Goal: Task Accomplishment & Management: Manage account settings

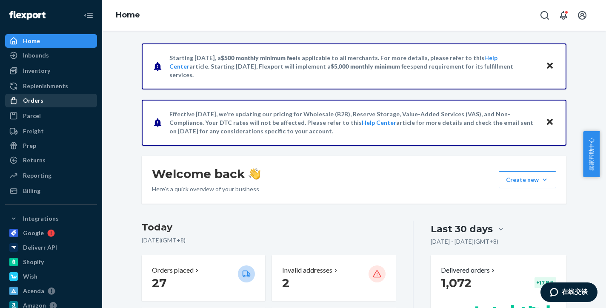
click at [37, 96] on div "Orders" at bounding box center [51, 100] width 90 height 12
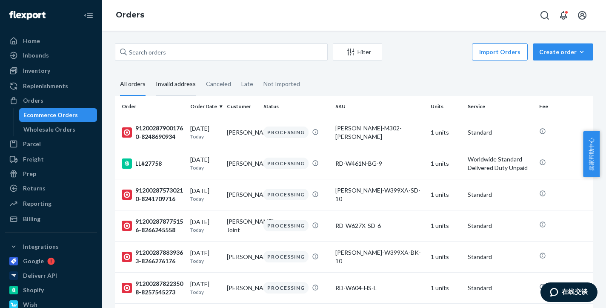
click at [183, 76] on div "Invalid address" at bounding box center [176, 84] width 40 height 23
click at [151, 73] on input "Invalid address" at bounding box center [151, 73] width 0 height 0
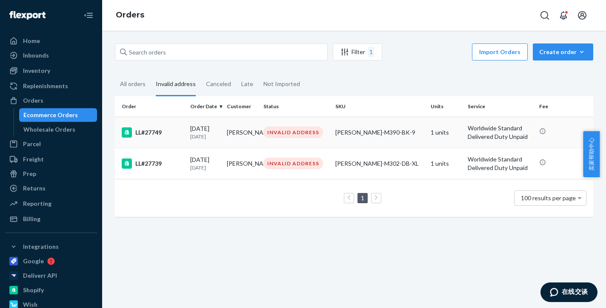
click at [164, 131] on div "LL#27749" at bounding box center [153, 132] width 62 height 10
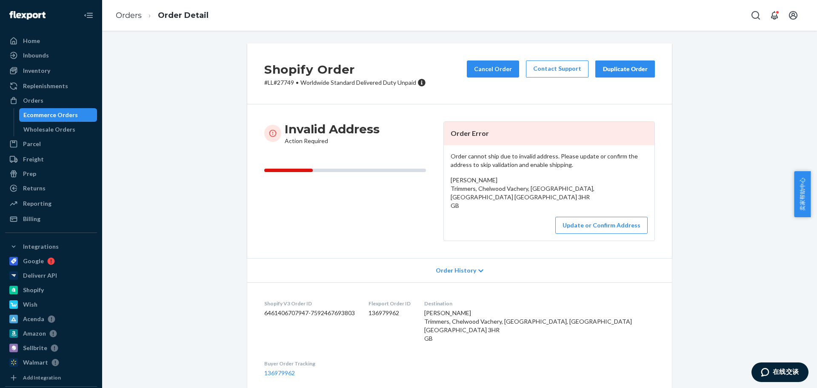
scroll to position [70, 0]
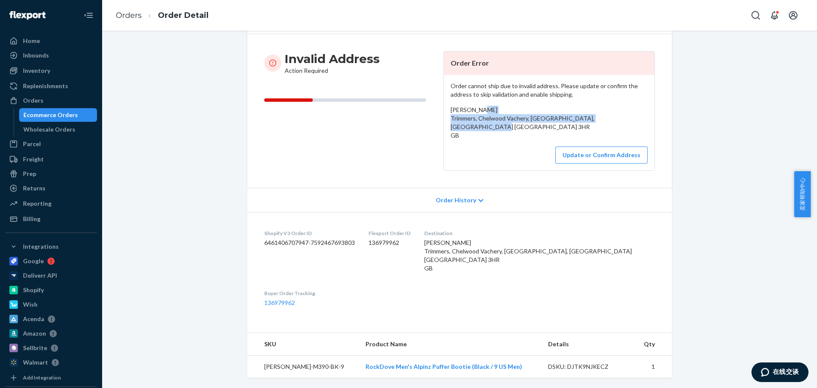
drag, startPoint x: 454, startPoint y: 120, endPoint x: 501, endPoint y: 134, distance: 49.0
click at [501, 134] on div "Cathy Dow Trimmers, Chelwood Vachery, Nutley East Sussex, England TN22 3HR GB" at bounding box center [548, 122] width 197 height 34
copy span "Trimmers, Chelwood Vachery, Nutley East Sussex, England TN22 3HR GB"
click at [575, 160] on button "Update or Confirm Address" at bounding box center [601, 154] width 92 height 17
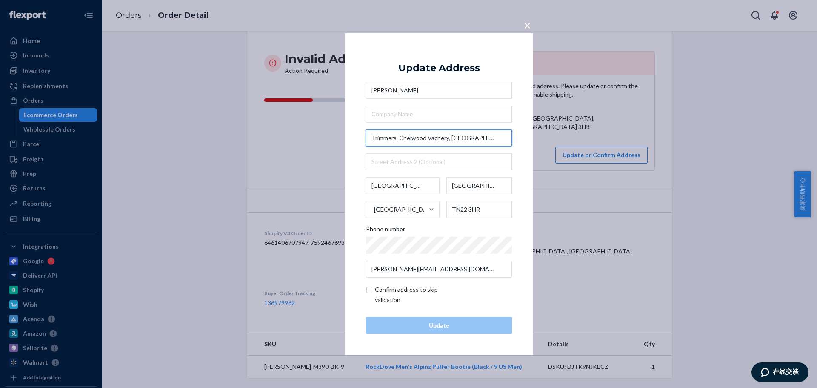
drag, startPoint x: 400, startPoint y: 135, endPoint x: 365, endPoint y: 138, distance: 35.0
click at [365, 138] on div "× Update Address Cathy Dow Trimmers, Chelwood Vachery, Nutley East Sussex Engla…" at bounding box center [439, 194] width 188 height 322
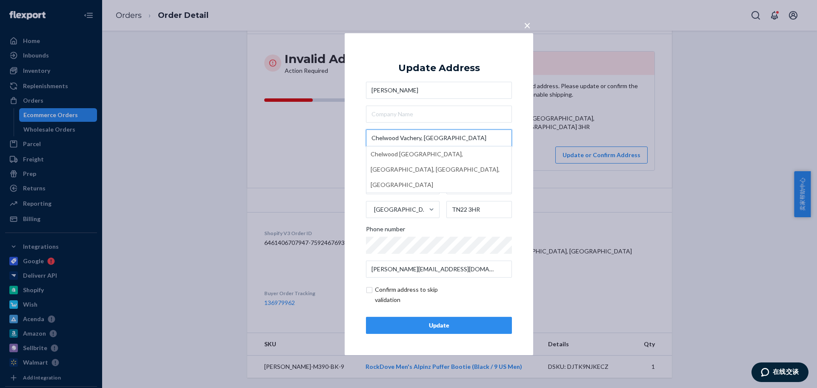
type input "Chelwood Vachery, Nutley"
click at [524, 282] on div "× Update Address Cathy Dow Chelwood Vachery, Nutley Chelwood Vachery Forest Gar…" at bounding box center [439, 194] width 188 height 322
click at [479, 307] on div "Update" at bounding box center [438, 325] width 131 height 9
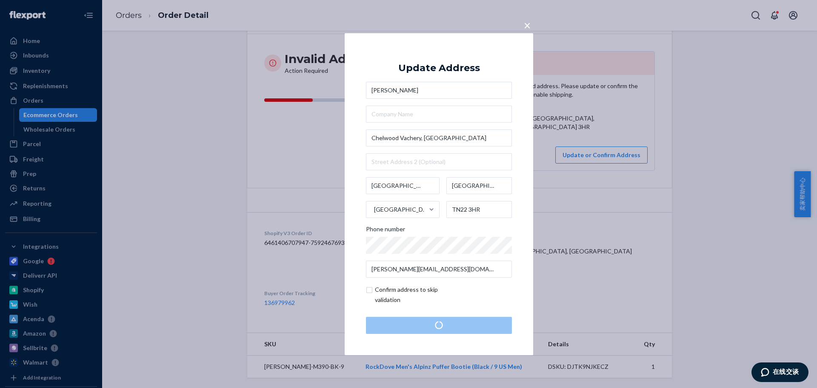
scroll to position [0, 0]
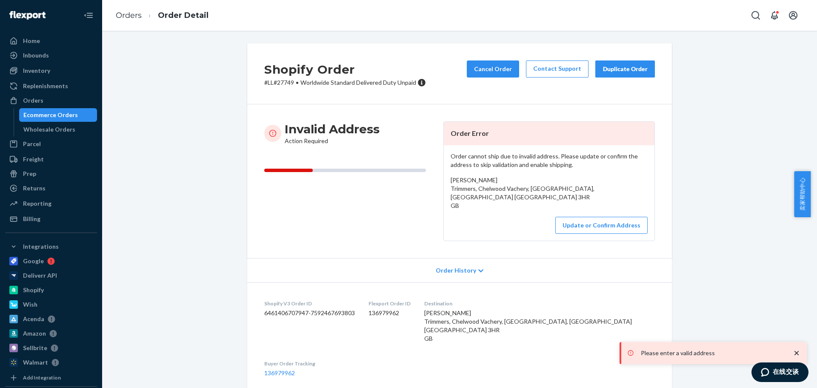
click at [173, 48] on div "Shopify Order # LL#27749 • Worldwide Standard Delivered Duty Unpaid Cancel Orde…" at bounding box center [459, 250] width 702 height 414
click at [605, 229] on button "Update or Confirm Address" at bounding box center [601, 225] width 92 height 17
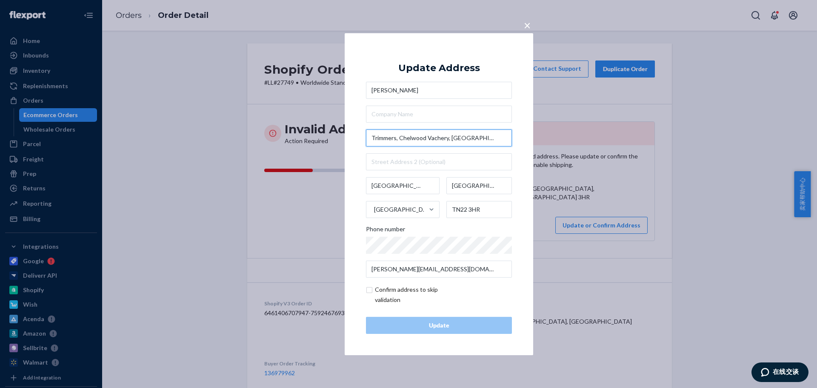
drag, startPoint x: 398, startPoint y: 137, endPoint x: 359, endPoint y: 136, distance: 39.2
click at [359, 136] on div "× Update Address Cathy Dow Trimmers, Chelwood Vachery, Nutley East Sussex Engla…" at bounding box center [439, 194] width 188 height 322
click at [420, 137] on input "Trimmers, Chelwood Vachery, Nutley" at bounding box center [439, 137] width 146 height 17
drag, startPoint x: 449, startPoint y: 137, endPoint x: 481, endPoint y: 137, distance: 31.9
click at [481, 137] on input "Trimmers, Chelwood Vachery, Nutley" at bounding box center [439, 137] width 146 height 17
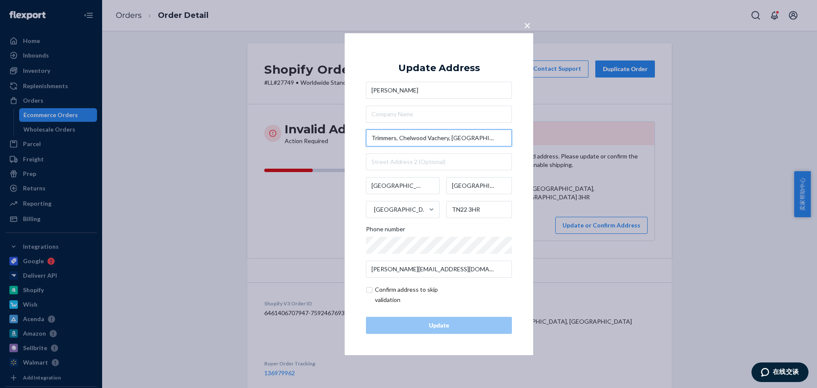
click at [473, 140] on input "Trimmers, Chelwood Vachery, Nutley" at bounding box center [439, 137] width 146 height 17
click at [527, 26] on span "×" at bounding box center [527, 24] width 7 height 14
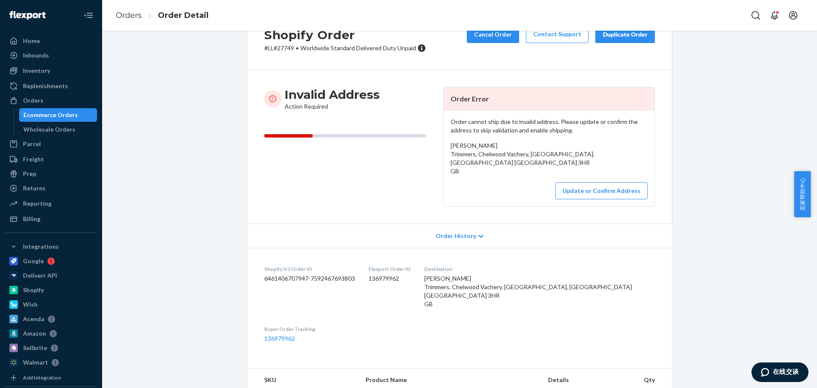
scroll to position [70, 0]
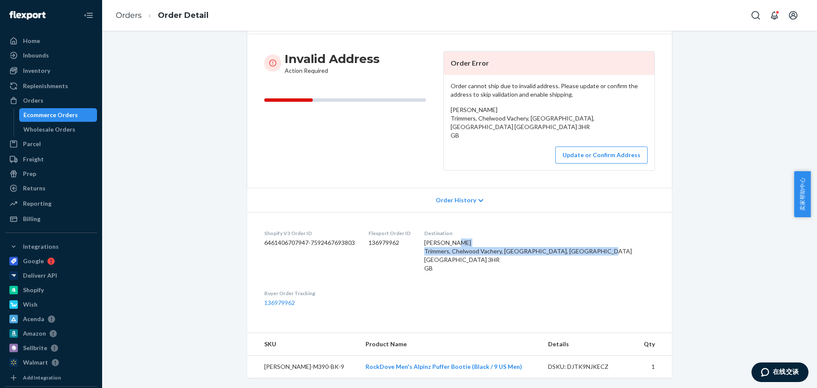
drag, startPoint x: 509, startPoint y: 248, endPoint x: 612, endPoint y: 260, distance: 103.6
click at [605, 260] on dl "Shopify V3 Order ID 6461406707947-7592467693803 Flexport Order ID 136979962 Des…" at bounding box center [459, 268] width 425 height 112
copy span "Trimmers, Chelwood Vachery, Nutley East Sussex, England TN22 3HR"
click at [605, 157] on button "Update or Confirm Address" at bounding box center [601, 154] width 92 height 17
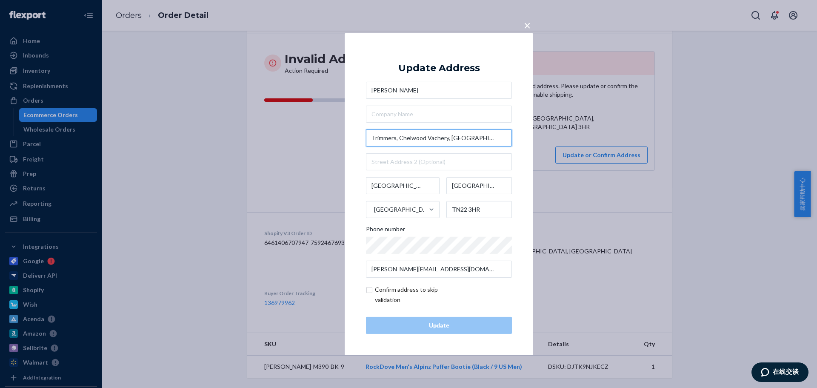
drag, startPoint x: 480, startPoint y: 136, endPoint x: 301, endPoint y: 131, distance: 178.7
click at [301, 131] on div "× Update Address Cathy Dow Trimmers, Chelwood Vachery, Nutley East Sussex Engla…" at bounding box center [408, 194] width 817 height 388
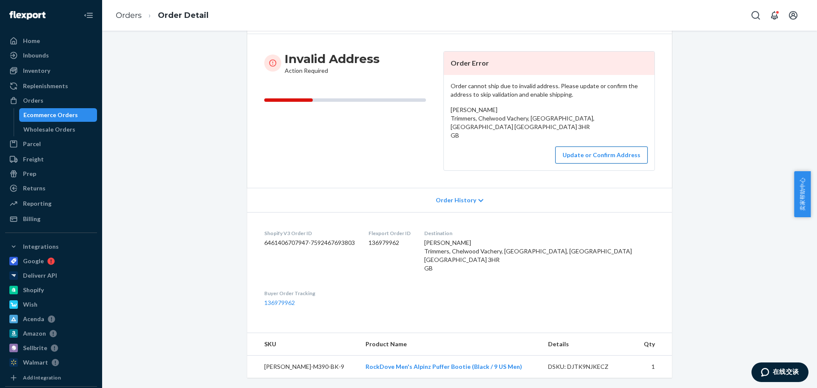
click at [605, 157] on button "Update or Confirm Address" at bounding box center [601, 154] width 92 height 17
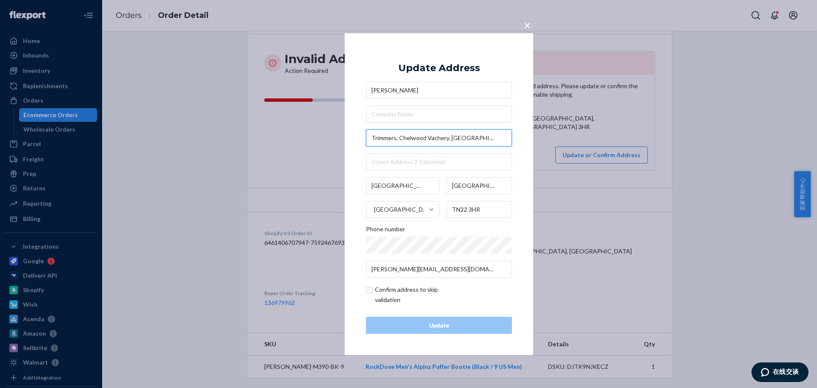
drag, startPoint x: 469, startPoint y: 143, endPoint x: 479, endPoint y: 141, distance: 10.8
click at [469, 143] on input "Trimmers, Chelwood Vachery, Nutley" at bounding box center [439, 137] width 146 height 17
drag, startPoint x: 470, startPoint y: 139, endPoint x: 363, endPoint y: 137, distance: 106.8
click at [363, 137] on div "× Update Address Cathy Dow Trimmers, Chelwood Vachery, Nutley East Sussex Engla…" at bounding box center [439, 194] width 188 height 322
paste input "Chelwood Vachery House"
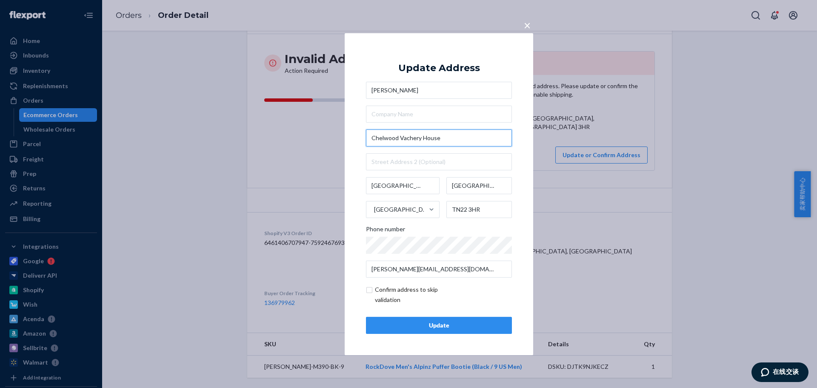
type input "Chelwood Vachery House"
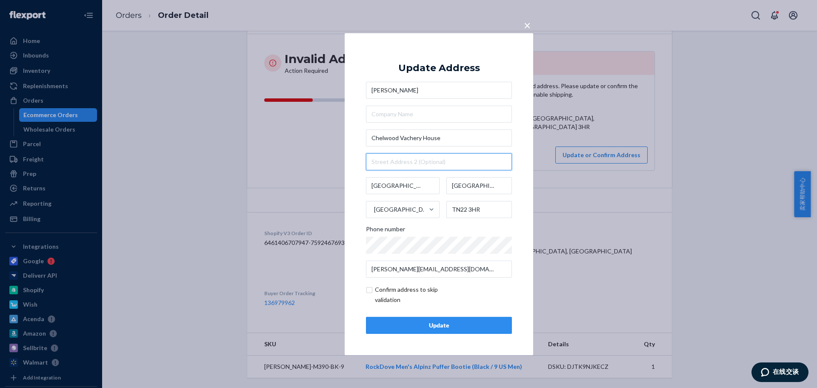
click at [419, 169] on input "text" at bounding box center [439, 161] width 146 height 17
click at [524, 212] on div "× Update Address Cathy Dow Chelwood Vachery House Chelwood Vachery House, Millb…" at bounding box center [439, 194] width 188 height 322
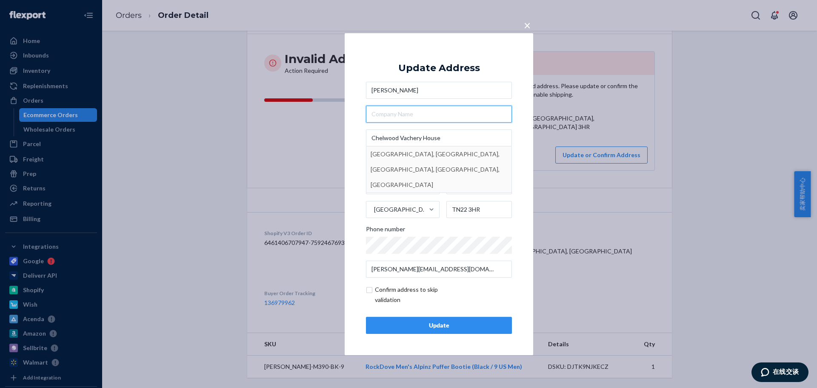
click at [471, 108] on input "text" at bounding box center [439, 113] width 146 height 17
click at [431, 108] on input "text" at bounding box center [439, 113] width 146 height 17
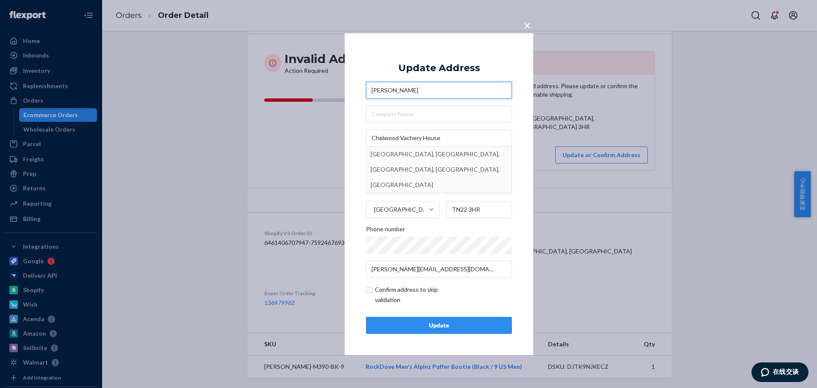
click at [426, 91] on input "Cathy Dow" at bounding box center [439, 90] width 146 height 17
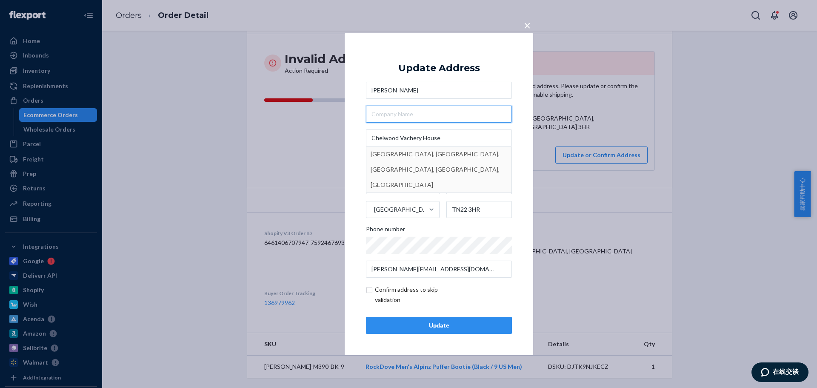
click at [451, 114] on input "text" at bounding box center [439, 113] width 146 height 17
click at [459, 136] on input "Chelwood Vachery House" at bounding box center [439, 137] width 146 height 17
click at [522, 214] on div "× Update Address Cathy Dow Chelwood Vachery House Chelwood Vachery House, Millb…" at bounding box center [439, 194] width 188 height 322
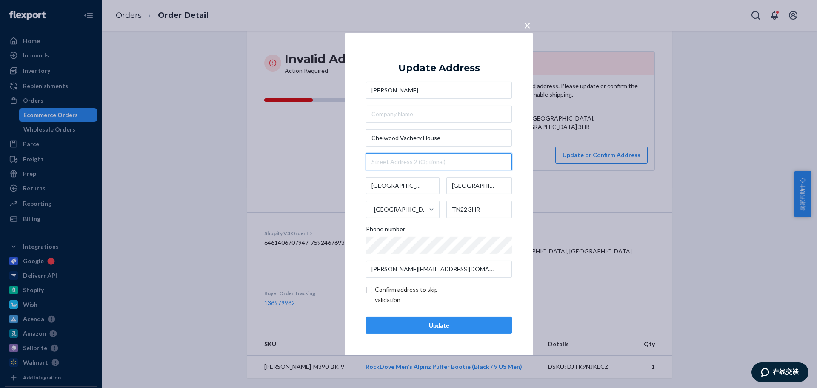
click at [397, 168] on input "text" at bounding box center [439, 161] width 146 height 17
paste input "Millbrook Hill Nutley"
type input "Millbrook Hill Nutley"
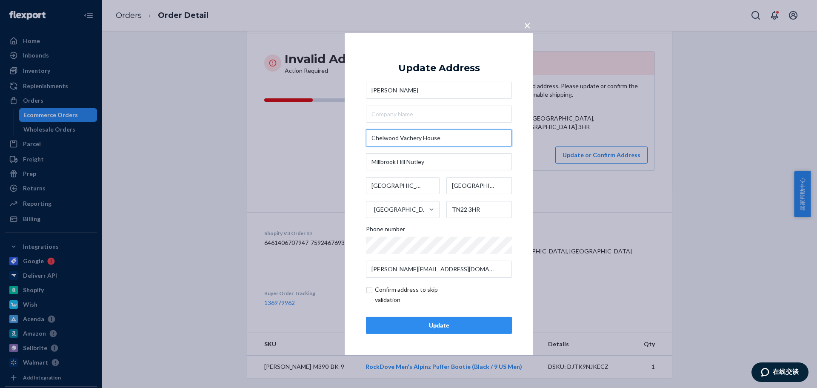
click at [448, 131] on input "Chelwood Vachery House" at bounding box center [439, 137] width 146 height 17
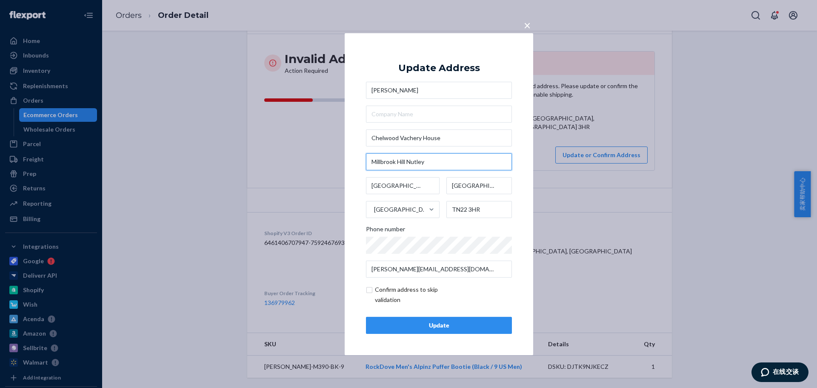
click at [451, 156] on input "Millbrook Hill Nutley" at bounding box center [439, 161] width 146 height 17
drag, startPoint x: 451, startPoint y: 167, endPoint x: 351, endPoint y: 161, distance: 101.0
click at [351, 161] on div "× Update Address Cathy Dow Chelwood Vachery House Millbrook Hill Nutley East Su…" at bounding box center [439, 194] width 188 height 322
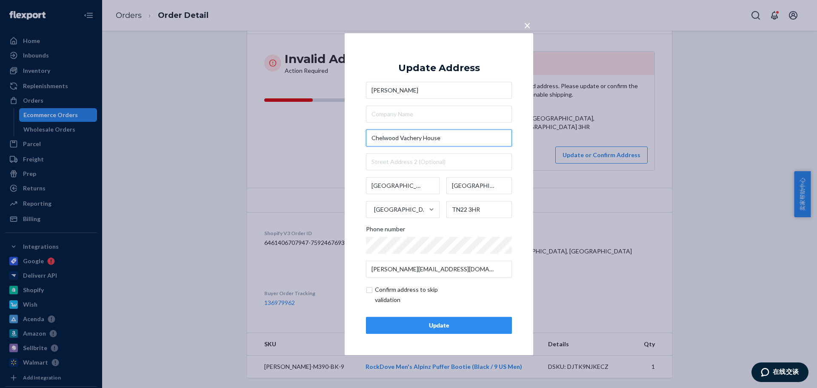
click at [453, 140] on input "Chelwood Vachery House" at bounding box center [439, 137] width 146 height 17
click at [430, 119] on input "text" at bounding box center [439, 113] width 146 height 17
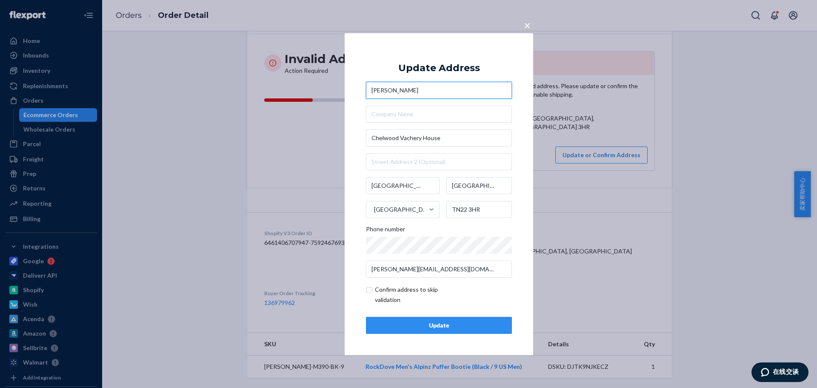
click at [425, 91] on input "Cathy Dow" at bounding box center [439, 90] width 146 height 17
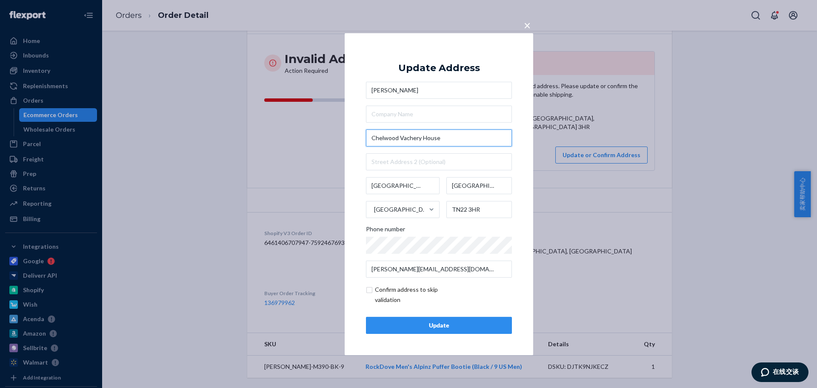
click at [461, 137] on input "Chelwood Vachery House" at bounding box center [439, 137] width 146 height 17
click at [524, 23] on span "×" at bounding box center [527, 24] width 7 height 14
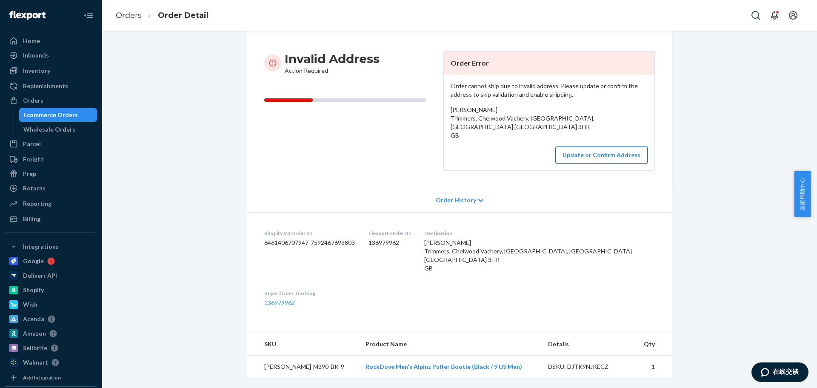
click at [605, 157] on button "Update or Confirm Address" at bounding box center [601, 154] width 92 height 17
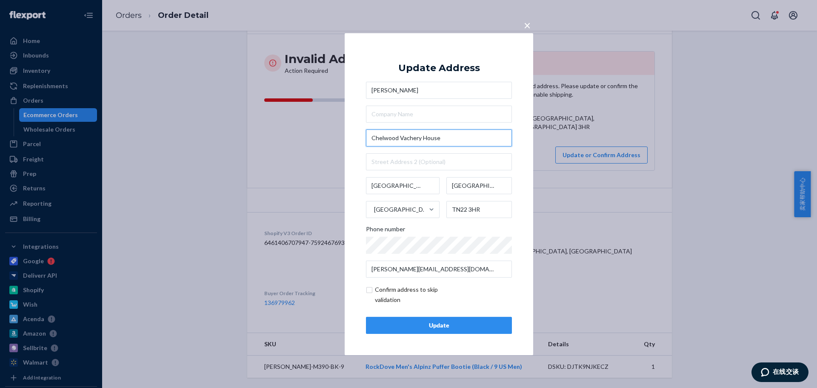
click at [421, 134] on input "Chelwood Vachery House" at bounding box center [439, 137] width 146 height 17
click at [450, 142] on input "Chelwood Vachery House" at bounding box center [439, 137] width 146 height 17
click at [525, 26] on span "×" at bounding box center [527, 24] width 7 height 14
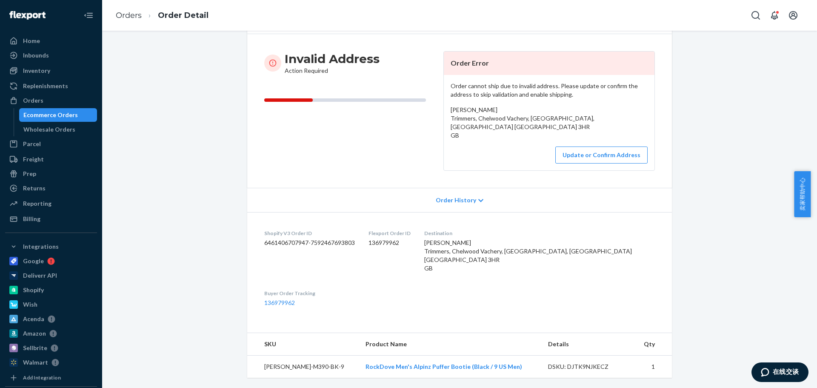
click at [470, 198] on span "Order History" at bounding box center [456, 200] width 40 height 9
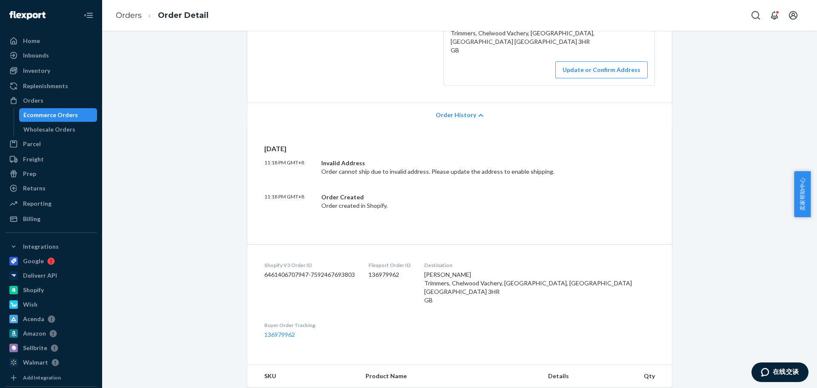
click at [443, 114] on span "Order History" at bounding box center [456, 115] width 40 height 9
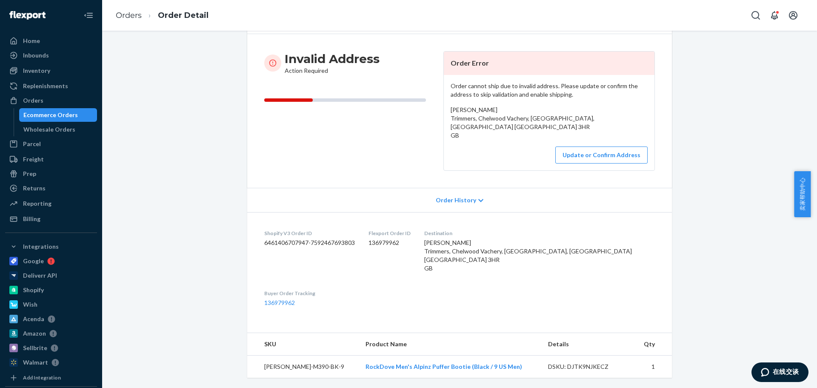
scroll to position [0, 0]
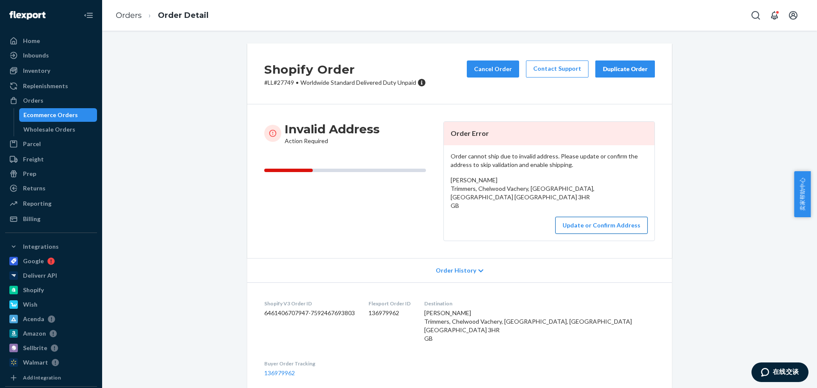
click at [591, 229] on button "Update or Confirm Address" at bounding box center [601, 225] width 92 height 17
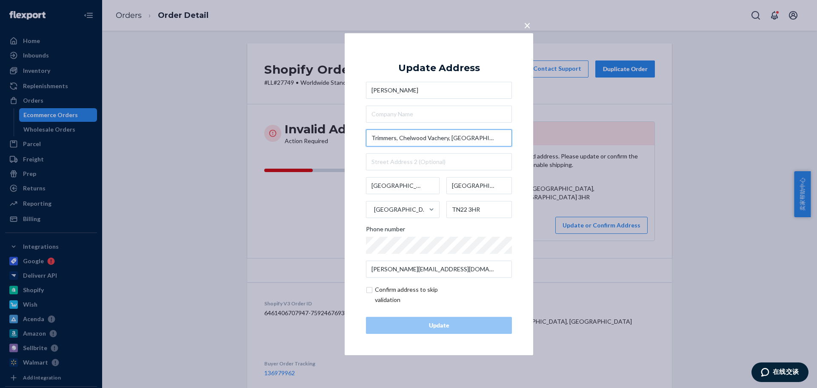
drag, startPoint x: 399, startPoint y: 137, endPoint x: 361, endPoint y: 133, distance: 38.1
click at [361, 133] on div "× Update Address Cathy Dow Trimmers, Chelwood Vachery, Nutley East Sussex Engla…" at bounding box center [439, 194] width 188 height 322
type input "Chelwood Vachery, Nutley"
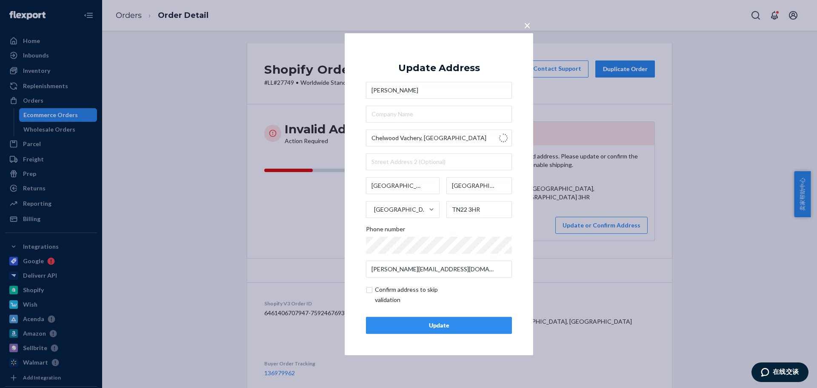
type input "Nutley"
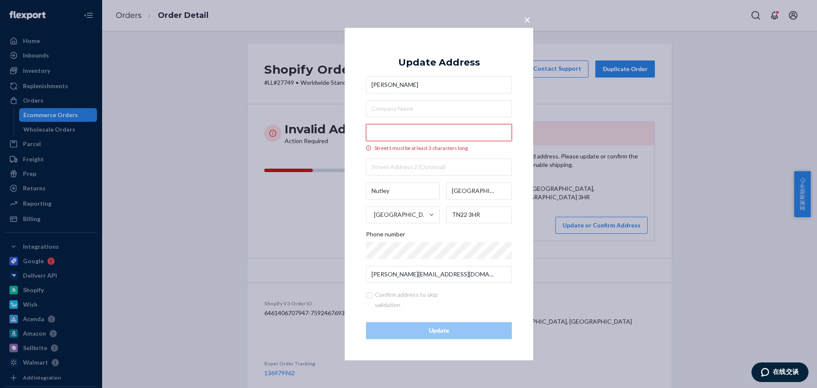
click at [425, 133] on input "Street1 must be at least 3 characters long" at bounding box center [439, 132] width 146 height 17
click at [403, 133] on input "Street1 must be at least 3 characters long" at bounding box center [439, 132] width 146 height 17
click at [412, 164] on input "text" at bounding box center [439, 166] width 146 height 17
click at [402, 135] on input "Street1 must be at least 3 characters long" at bounding box center [439, 132] width 146 height 17
paste input "Chelwood Vachery House 建筑物 Chelwood Vachery House"
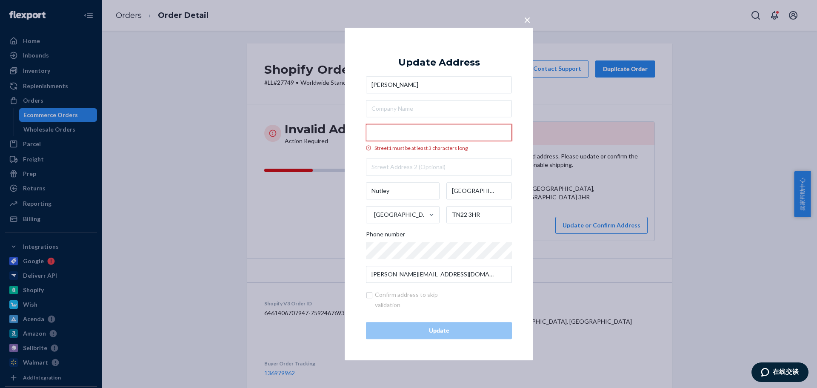
type input "Chelwood Vachery House 建筑物 Chelwood Vachery House"
click at [431, 132] on input "Street1 must be at least 3 characters long" at bounding box center [439, 132] width 146 height 17
paste input "Chelwood Vachery House"
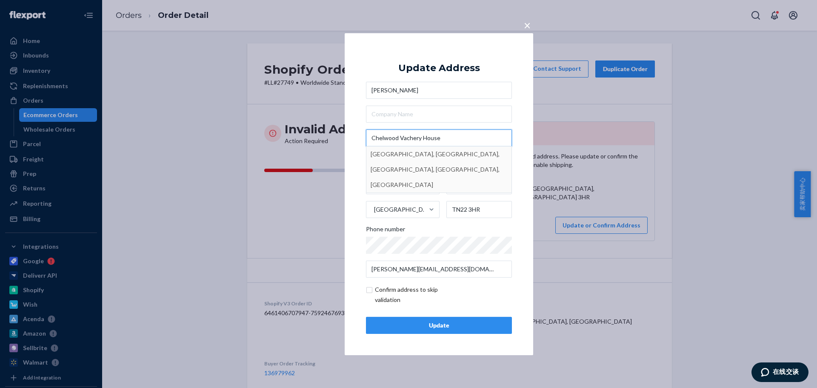
type input "Chelwood Vachery House"
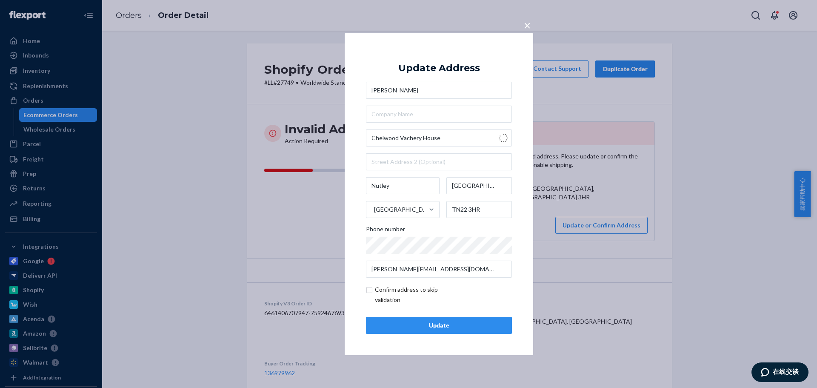
type input "Millbrook Hill"
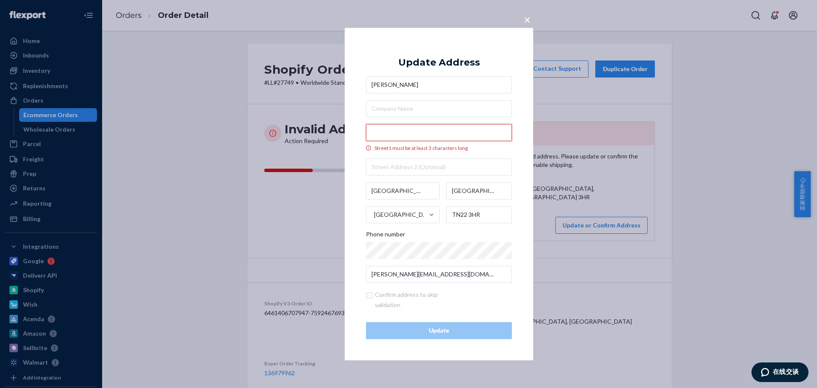
click at [407, 134] on input "Street1 must be at least 3 characters long" at bounding box center [439, 132] width 146 height 17
paste input "Chelwood Vachery House"
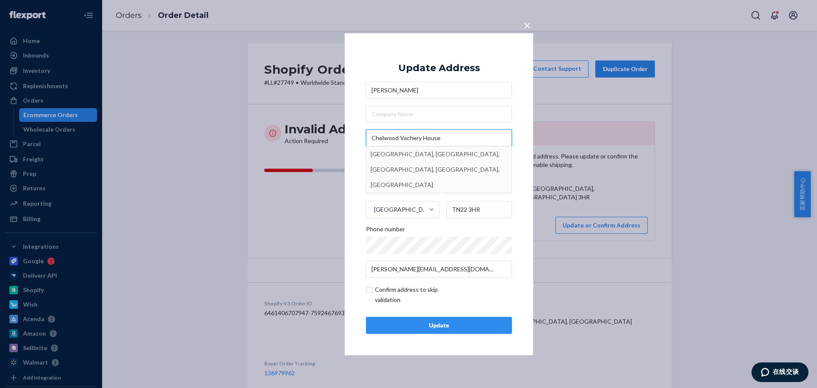
type input "Chelwood Vachery House"
click at [533, 184] on div "× Update Address Cathy Dow Chelwood Vachery House Chelwood Vachery House, Millb…" at bounding box center [439, 194] width 188 height 322
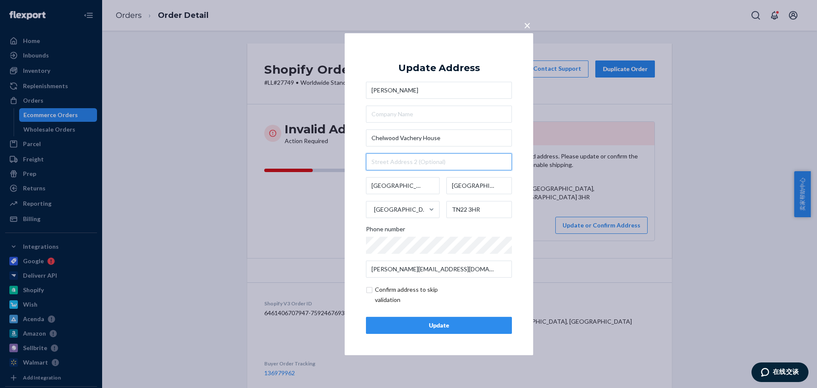
click at [463, 166] on input "text" at bounding box center [439, 161] width 146 height 17
click at [445, 324] on div "Update" at bounding box center [438, 325] width 131 height 9
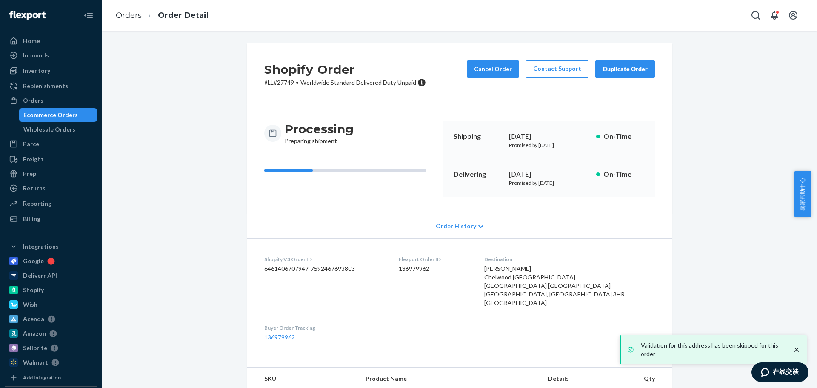
click at [126, 23] on ol "Orders Order Detail" at bounding box center [162, 15] width 106 height 25
click at [127, 17] on link "Orders" at bounding box center [129, 15] width 26 height 9
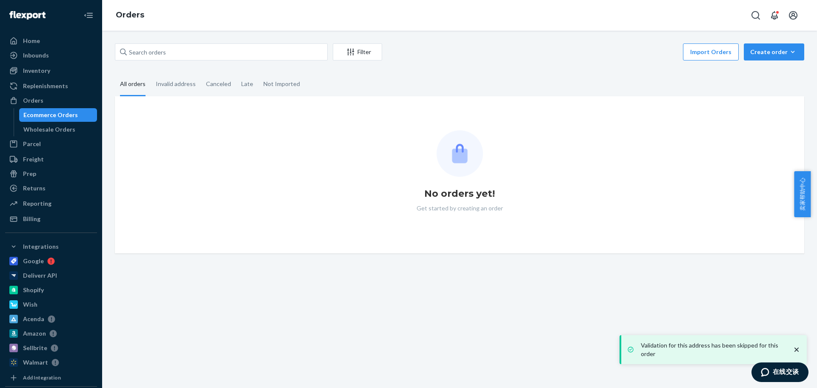
click at [360, 253] on div "Filter Import Orders Create order Ecommerce order Removal order All orders Inva…" at bounding box center [459, 209] width 715 height 357
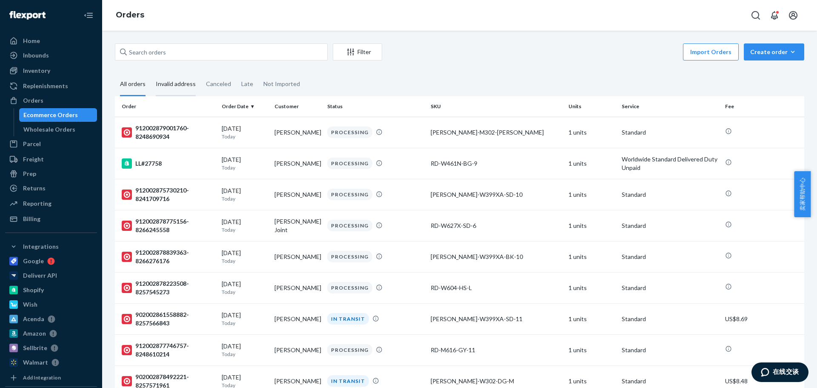
click at [171, 91] on div "Invalid address" at bounding box center [176, 84] width 40 height 23
click at [151, 73] on input "Invalid address" at bounding box center [151, 73] width 0 height 0
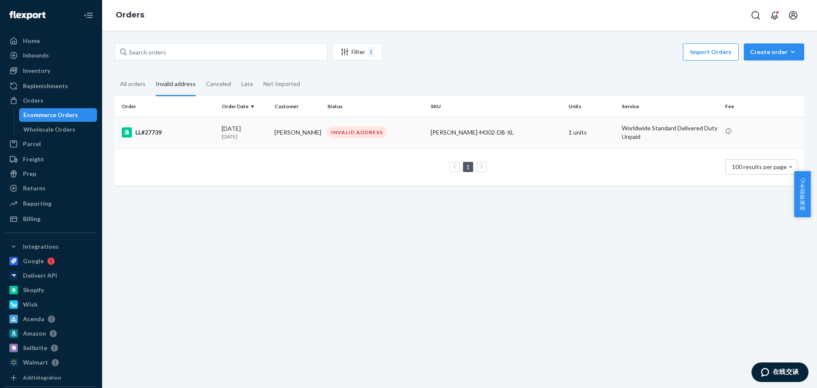
click at [174, 128] on div "LL#27739" at bounding box center [168, 132] width 93 height 10
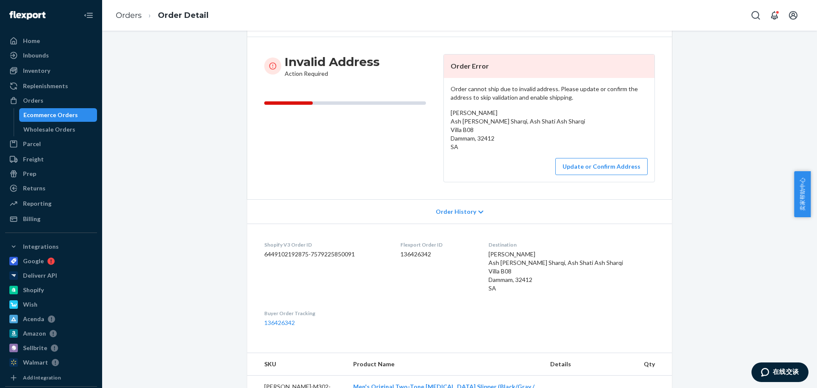
scroll to position [85, 0]
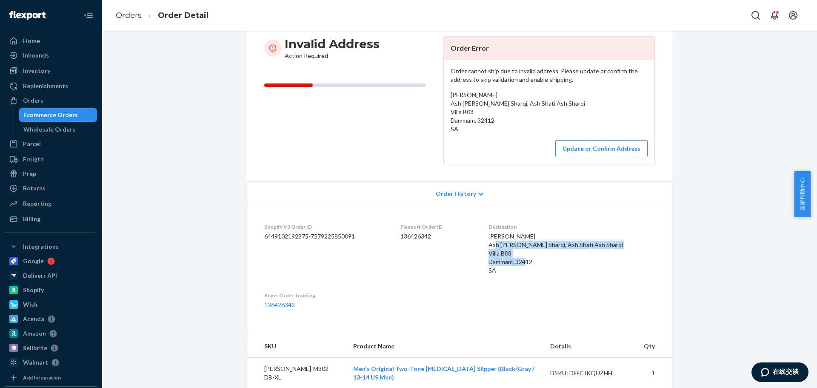
drag, startPoint x: 500, startPoint y: 244, endPoint x: 556, endPoint y: 260, distance: 58.0
click at [556, 260] on dl "Shopify V3 Order ID 6449102192875-7579225850091 Flexport Order ID 136426342 Des…" at bounding box center [459, 265] width 425 height 120
copy span "Ash Shati Ash Sharqi, Ash Shati Ash Sharqi Villa B08 Dammam, 32412"
click at [607, 144] on button "Update or Confirm Address" at bounding box center [601, 148] width 92 height 17
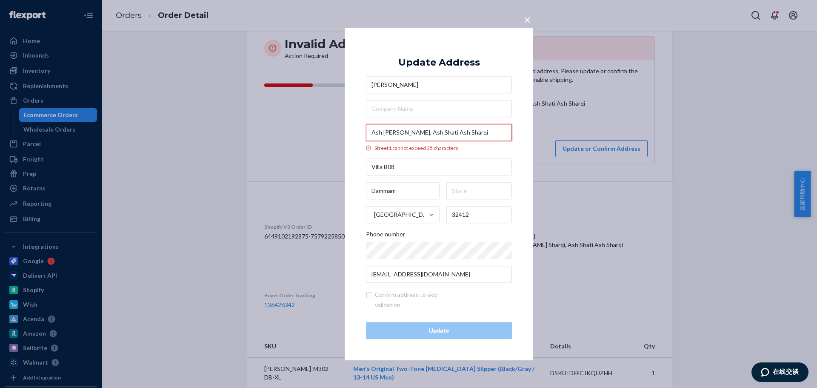
drag, startPoint x: 424, startPoint y: 131, endPoint x: 497, endPoint y: 127, distance: 72.9
click at [494, 130] on input "Ash Shati Ash Sharqi, Ash Shati Ash Sharqi" at bounding box center [439, 132] width 146 height 17
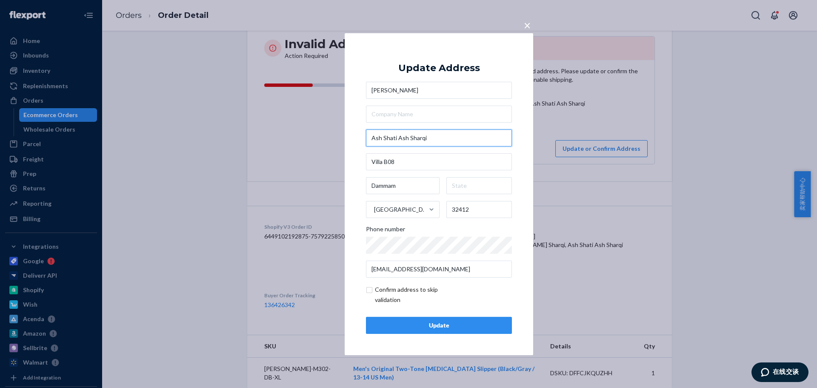
type input "Ash Shati Ash Sharqi"
click at [443, 328] on div "Update" at bounding box center [438, 325] width 131 height 9
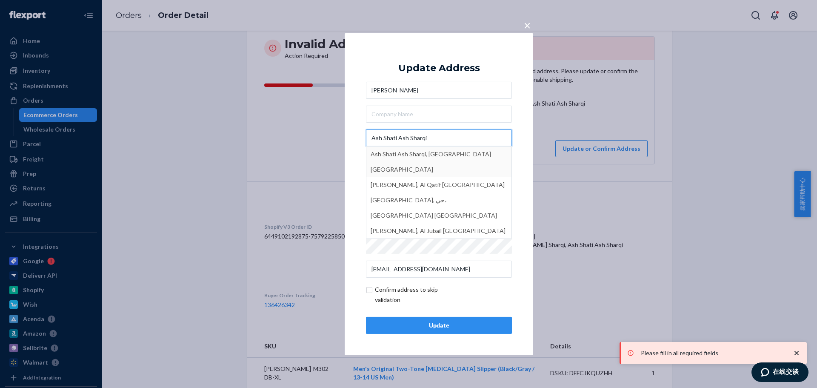
click at [443, 141] on input "Ash Shati Ash Sharqi" at bounding box center [439, 137] width 146 height 17
click at [475, 318] on button "Update" at bounding box center [439, 324] width 146 height 17
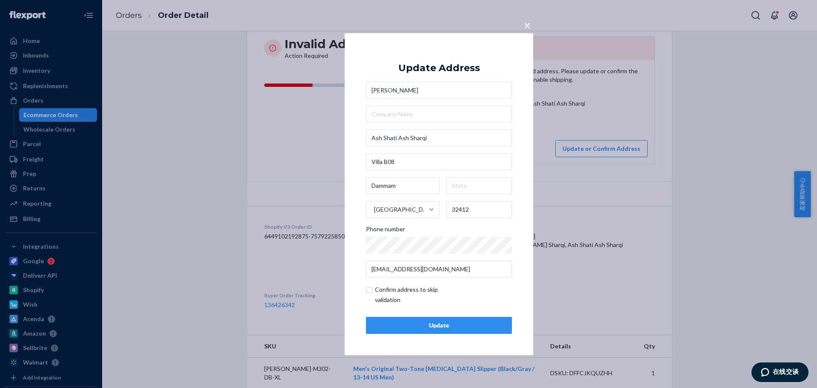
click at [465, 328] on div "Update" at bounding box center [438, 325] width 131 height 9
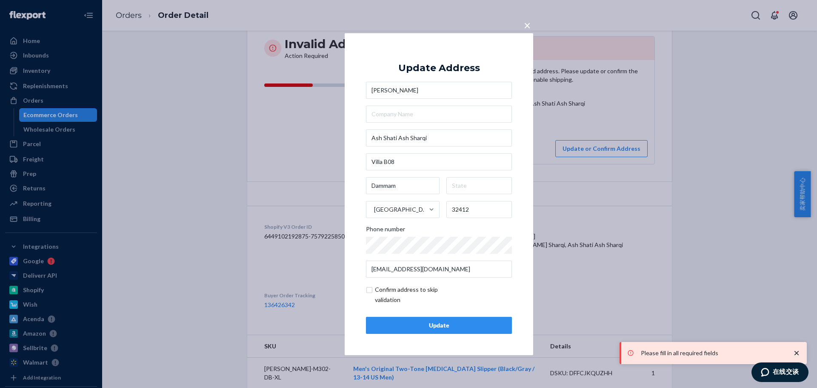
click at [529, 20] on span "×" at bounding box center [527, 24] width 7 height 14
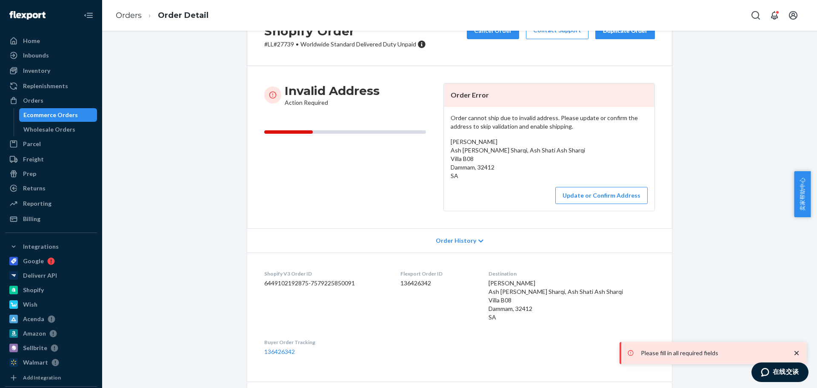
scroll to position [0, 0]
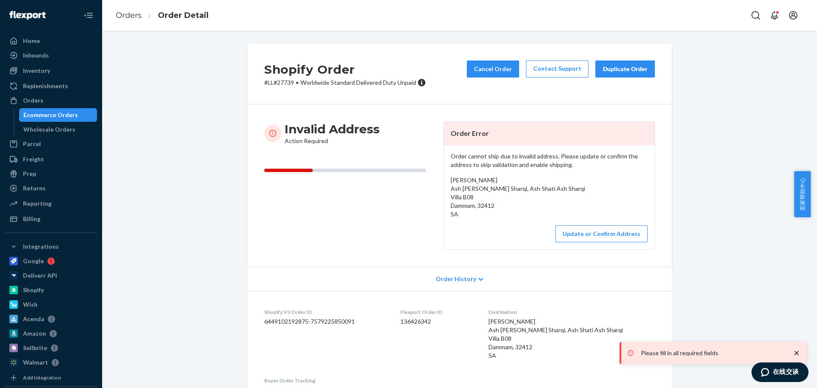
click at [122, 10] on li "Orders" at bounding box center [129, 15] width 26 height 11
click at [130, 17] on link "Orders" at bounding box center [129, 15] width 26 height 9
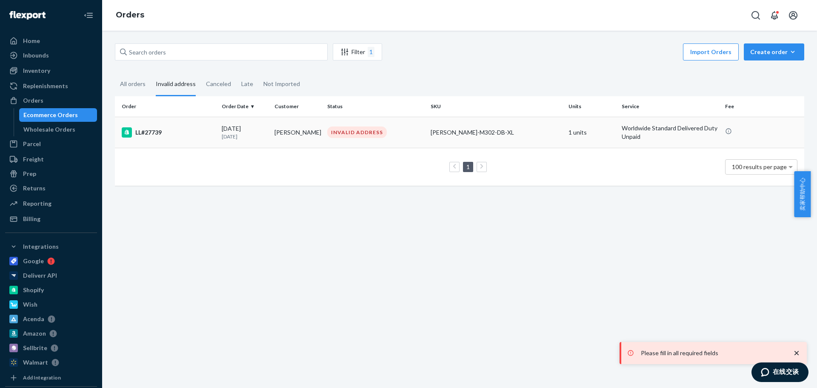
click at [145, 131] on div "LL#27739" at bounding box center [168, 132] width 93 height 10
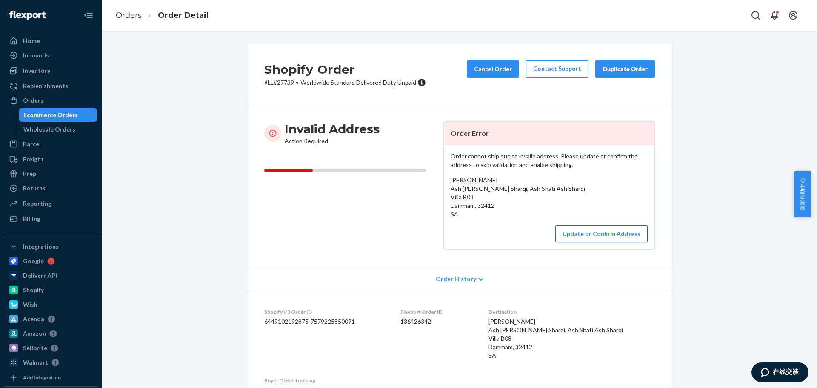
click at [590, 231] on button "Update or Confirm Address" at bounding box center [601, 233] width 92 height 17
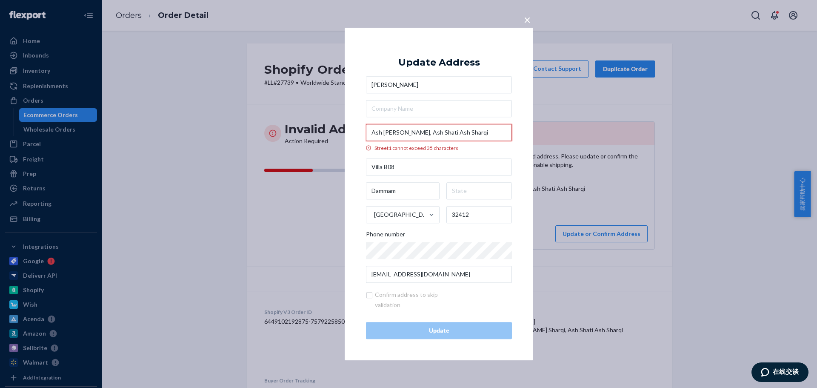
click at [406, 130] on input "Ash Shati Ash Sharqi, Ash Shati Ash Sharqi" at bounding box center [439, 132] width 146 height 17
drag, startPoint x: 494, startPoint y: 136, endPoint x: 344, endPoint y: 134, distance: 150.2
click at [344, 134] on div "× Update Address Hussain Alhijji Ash Shati Ash Sharqi, Ash Shati Ash Sharqi Str…" at bounding box center [408, 194] width 817 height 388
paste input "Realtime driving directions to"
type input "Realtime driving directions to Ash Shati Ash Sharqi"
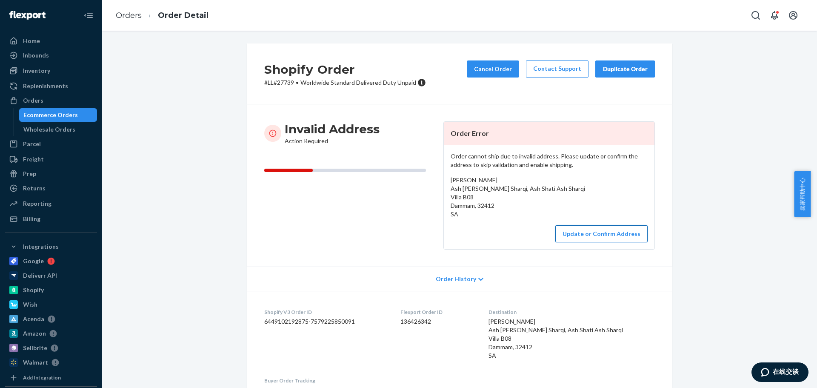
click at [586, 229] on button "Update or Confirm Address" at bounding box center [601, 233] width 92 height 17
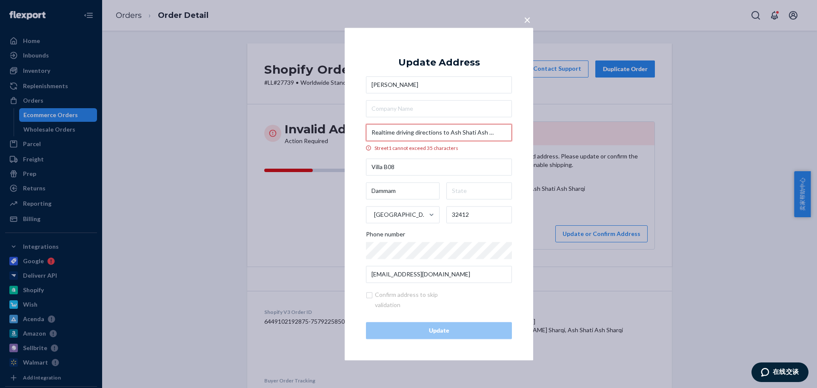
click at [462, 130] on input "Realtime driving directions to Ash Shati Ash Sharqi" at bounding box center [439, 132] width 146 height 17
click at [441, 131] on input "Realtime driving directions to Ash Shati Ash Sharqi" at bounding box center [439, 132] width 146 height 17
paste input "Realtime driving directions to Ash Shati Ash Sharqi"
type input "Realtime driving directions to Ash Shati Ash Sharqi"
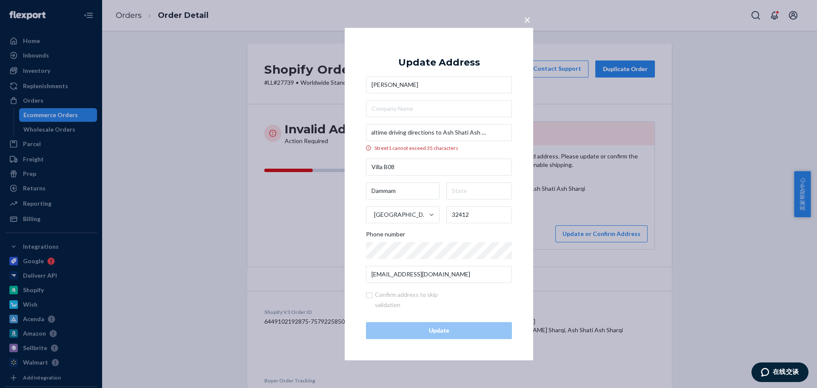
click at [521, 146] on div "× Update Address Hussain Alhijji Realtime driving directions to Ash Shati Ash S…" at bounding box center [439, 194] width 188 height 332
click at [476, 135] on input "Realtime driving directions to Ash Shati Ash Sharqi" at bounding box center [439, 132] width 146 height 17
click at [356, 149] on div "× Update Address Hussain Alhijji Realtime driving directions to Ash Shati Ash S…" at bounding box center [439, 194] width 188 height 332
click at [414, 124] on input "Realtime driving directions to Ash Shati Ash Sharqi" at bounding box center [439, 132] width 146 height 17
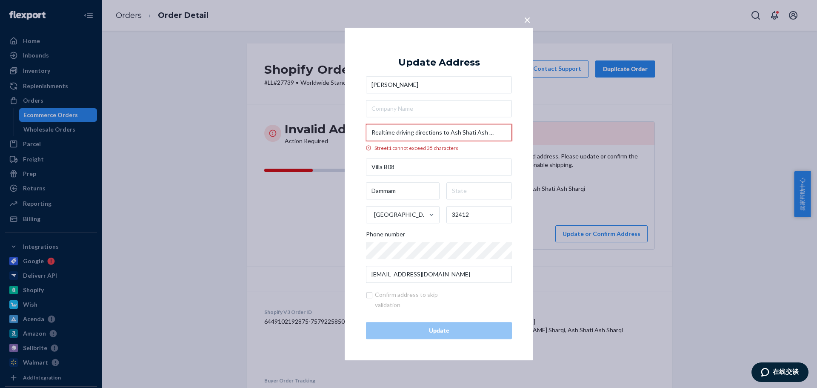
drag, startPoint x: 371, startPoint y: 132, endPoint x: 405, endPoint y: 134, distance: 33.2
click at [373, 129] on input "Realtime driving directions to Ash Shati Ash Sharqi" at bounding box center [439, 132] width 146 height 17
click at [416, 134] on input "Realtime driving directions to Ash Shati Ash Sharqi" at bounding box center [439, 132] width 146 height 17
drag, startPoint x: 446, startPoint y: 130, endPoint x: 332, endPoint y: 132, distance: 113.6
click at [266, 126] on div "× Update Address Hussain Alhijji Realtime driving directions to Ash Shati Ash S…" at bounding box center [408, 194] width 817 height 388
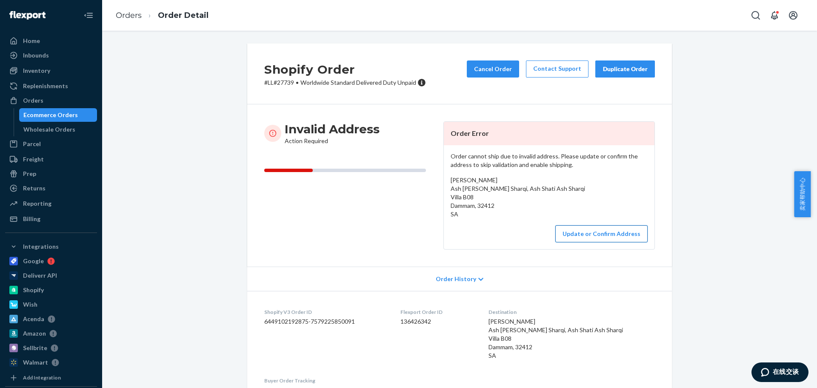
click at [602, 237] on button "Update or Confirm Address" at bounding box center [601, 233] width 92 height 17
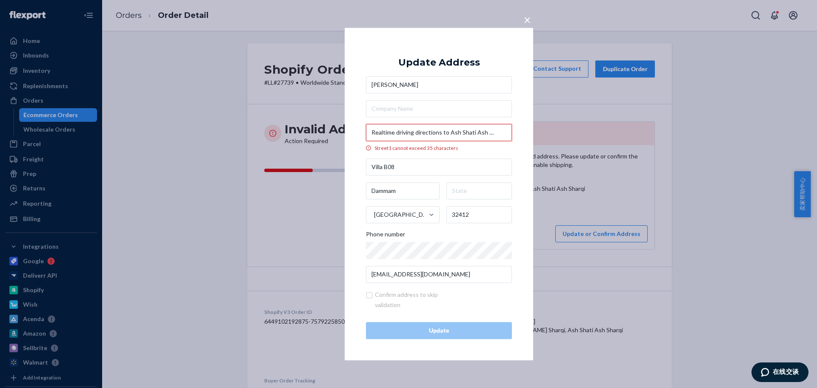
drag, startPoint x: 448, startPoint y: 133, endPoint x: 368, endPoint y: 134, distance: 80.4
click at [368, 134] on input "Realtime driving directions to Ash Shati Ash Sharqi" at bounding box center [439, 132] width 146 height 17
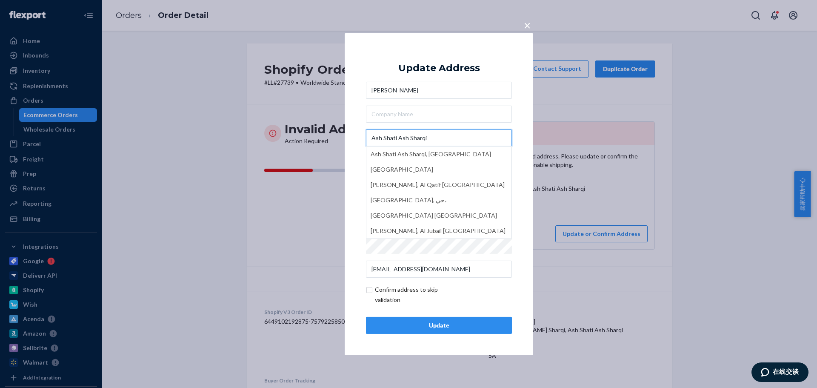
click at [438, 138] on input "Ash Shati Ash Sharqi" at bounding box center [439, 137] width 146 height 17
type input "Ash Shati Ash Sharqi"
click at [468, 331] on button "Update" at bounding box center [439, 324] width 146 height 17
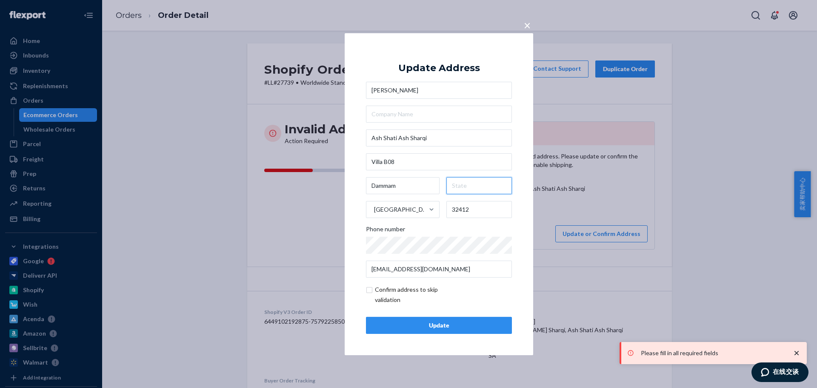
click at [479, 182] on input "text" at bounding box center [479, 185] width 66 height 17
drag, startPoint x: 408, startPoint y: 192, endPoint x: 347, endPoint y: 190, distance: 60.9
click at [347, 190] on div "× Update Address Hussain Alhijji Ash Shati Ash Sharqi Villa B08 Dammam Saudi Ar…" at bounding box center [439, 194] width 188 height 322
click at [474, 182] on input "text" at bounding box center [479, 185] width 66 height 17
paste input "Dammam"
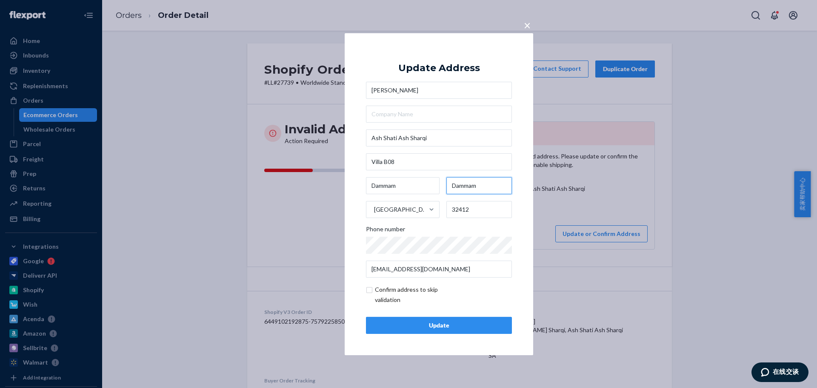
type input "Dammam"
click at [480, 325] on div "Update" at bounding box center [438, 325] width 131 height 9
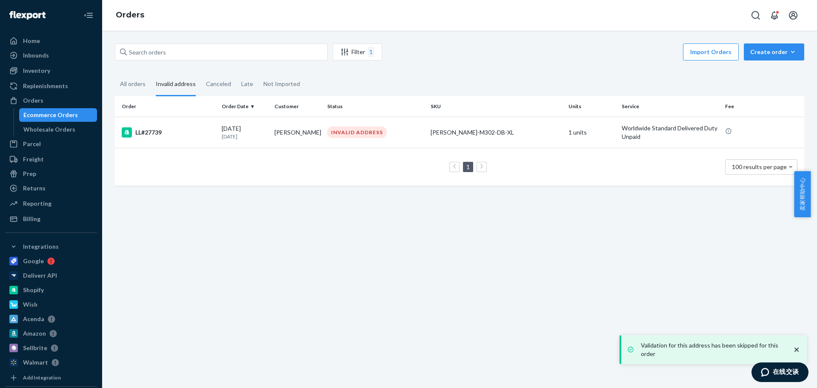
click at [366, 280] on div "Filter 1 Import Orders Create order Ecommerce order Removal order All orders In…" at bounding box center [459, 209] width 715 height 357
